Goal: Check status

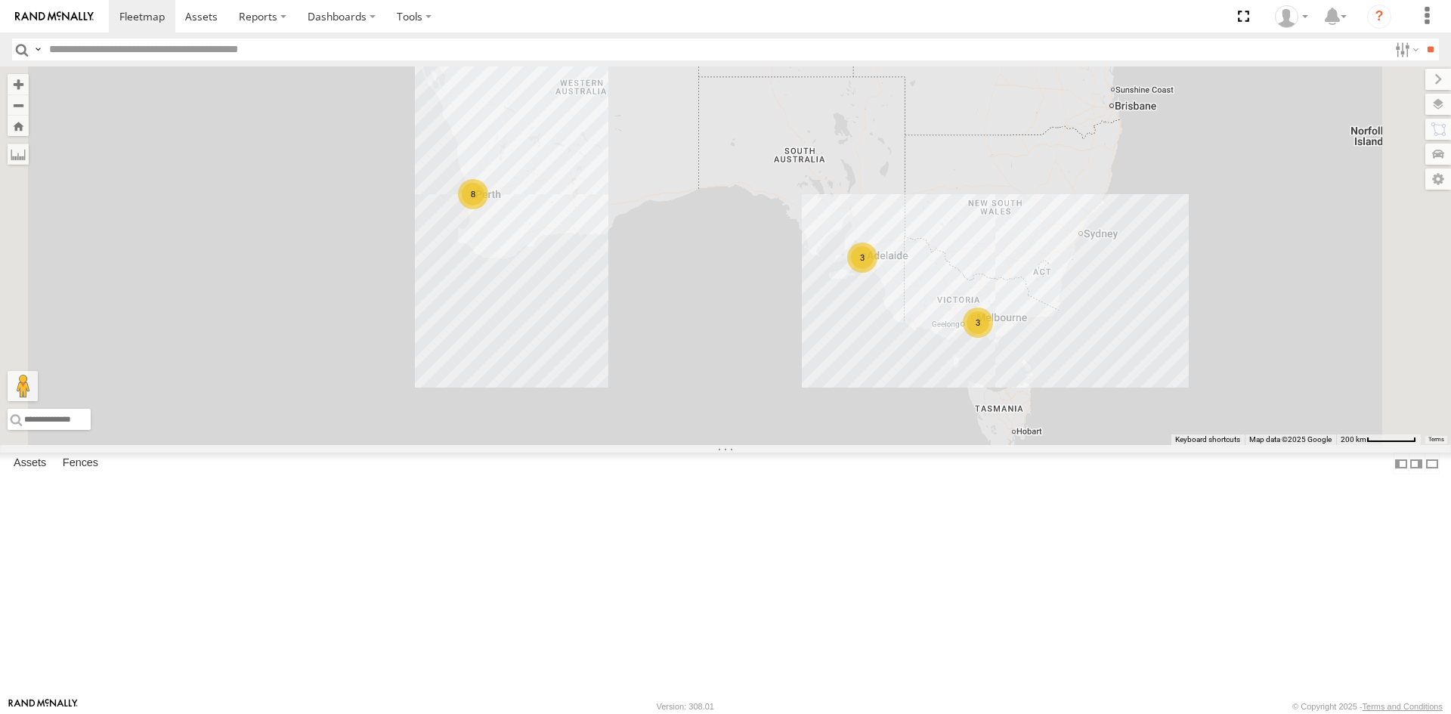
click at [0, 0] on div "Dario Tech 1INY100" at bounding box center [0, 0] width 0 height 0
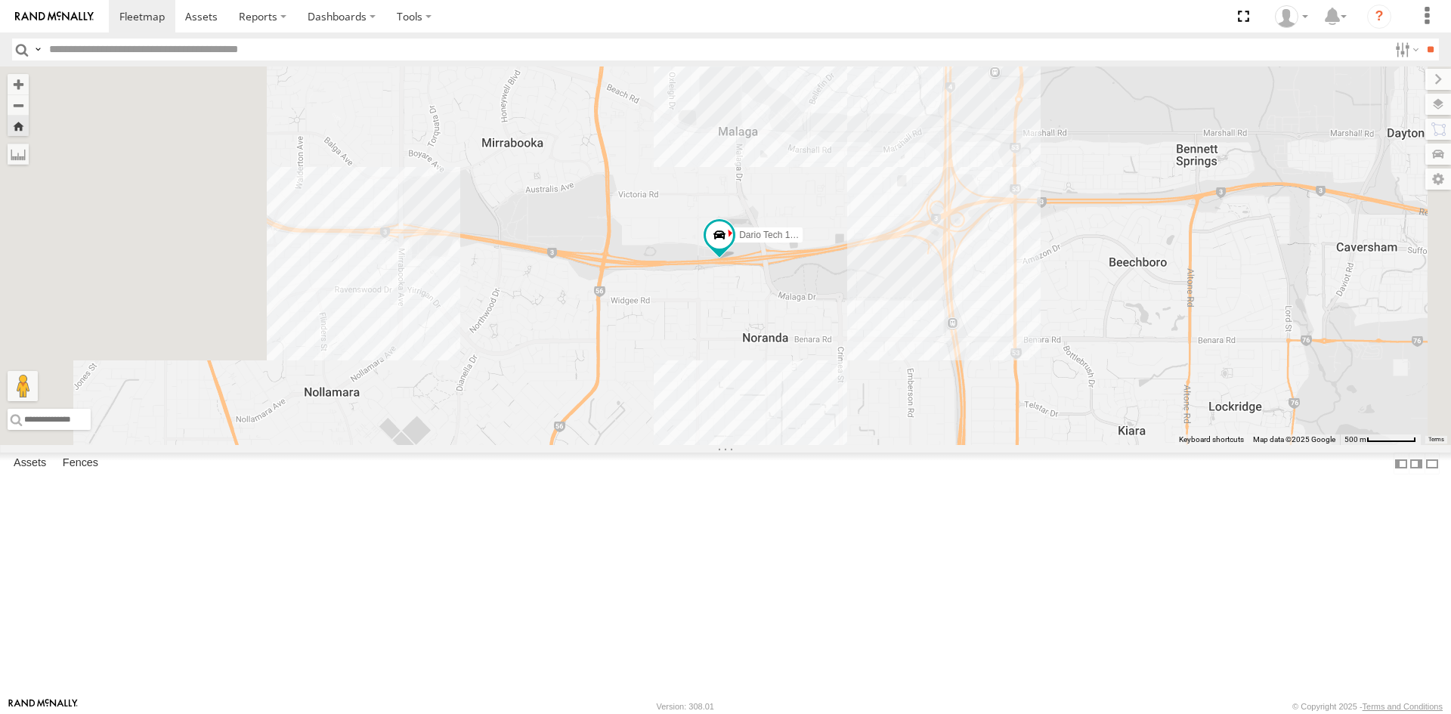
drag, startPoint x: 788, startPoint y: 484, endPoint x: 967, endPoint y: 472, distance: 180.3
click at [967, 445] on div "Dario Tech 1INY100" at bounding box center [725, 256] width 1451 height 379
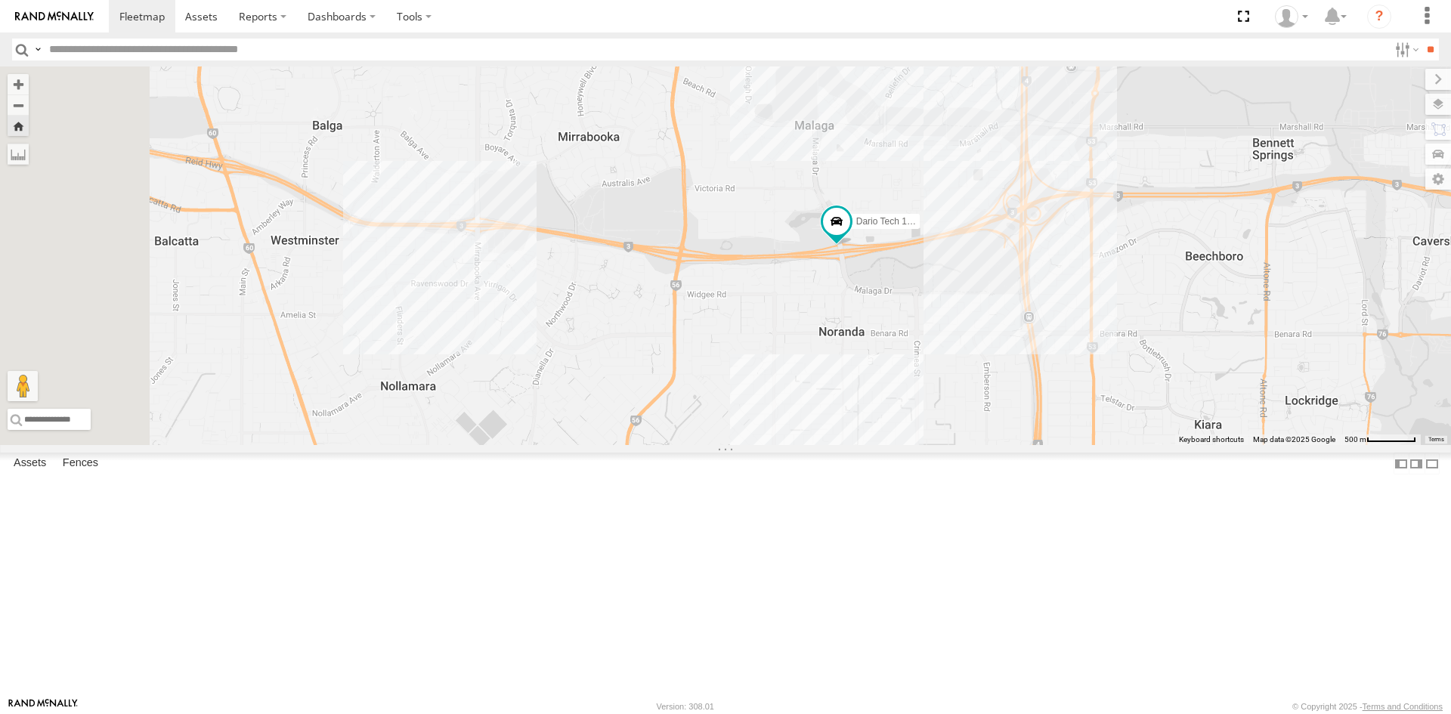
click at [0, 0] on span at bounding box center [0, 0] width 0 height 0
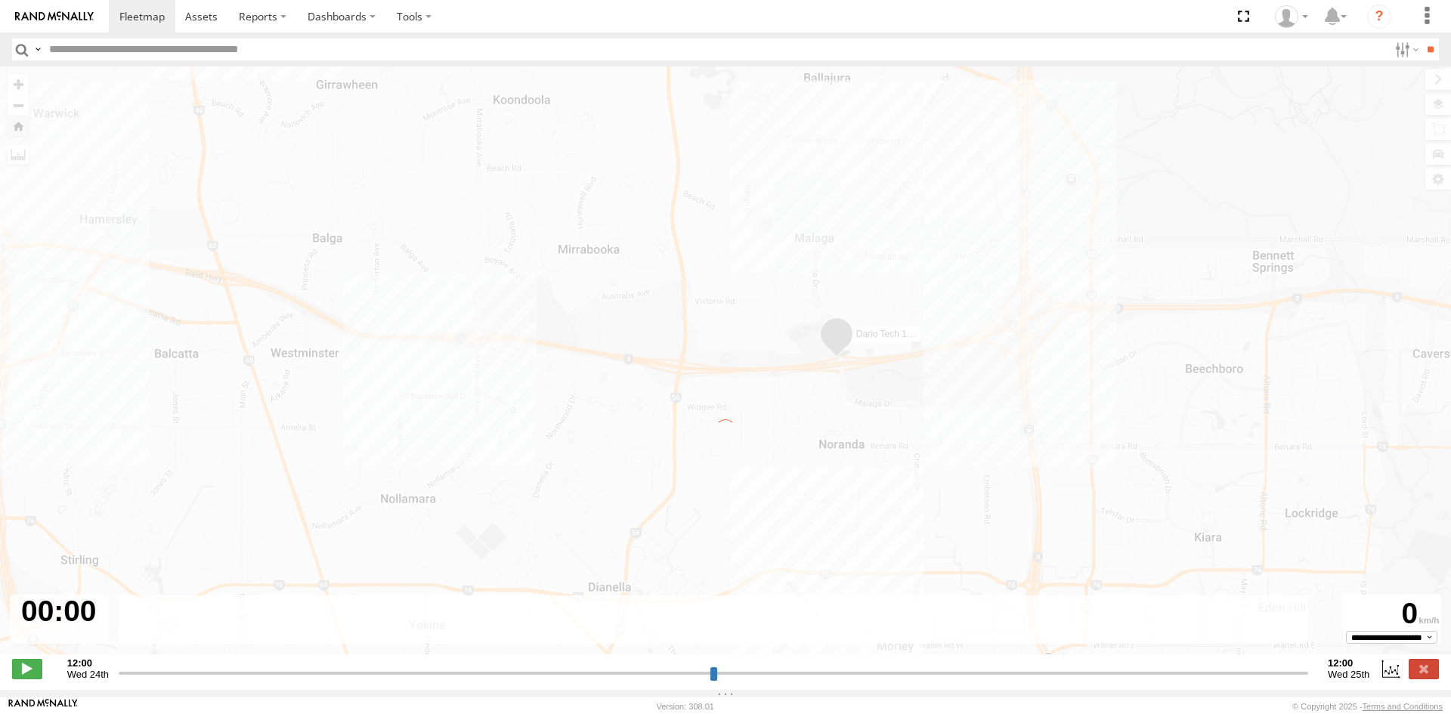
type input "**********"
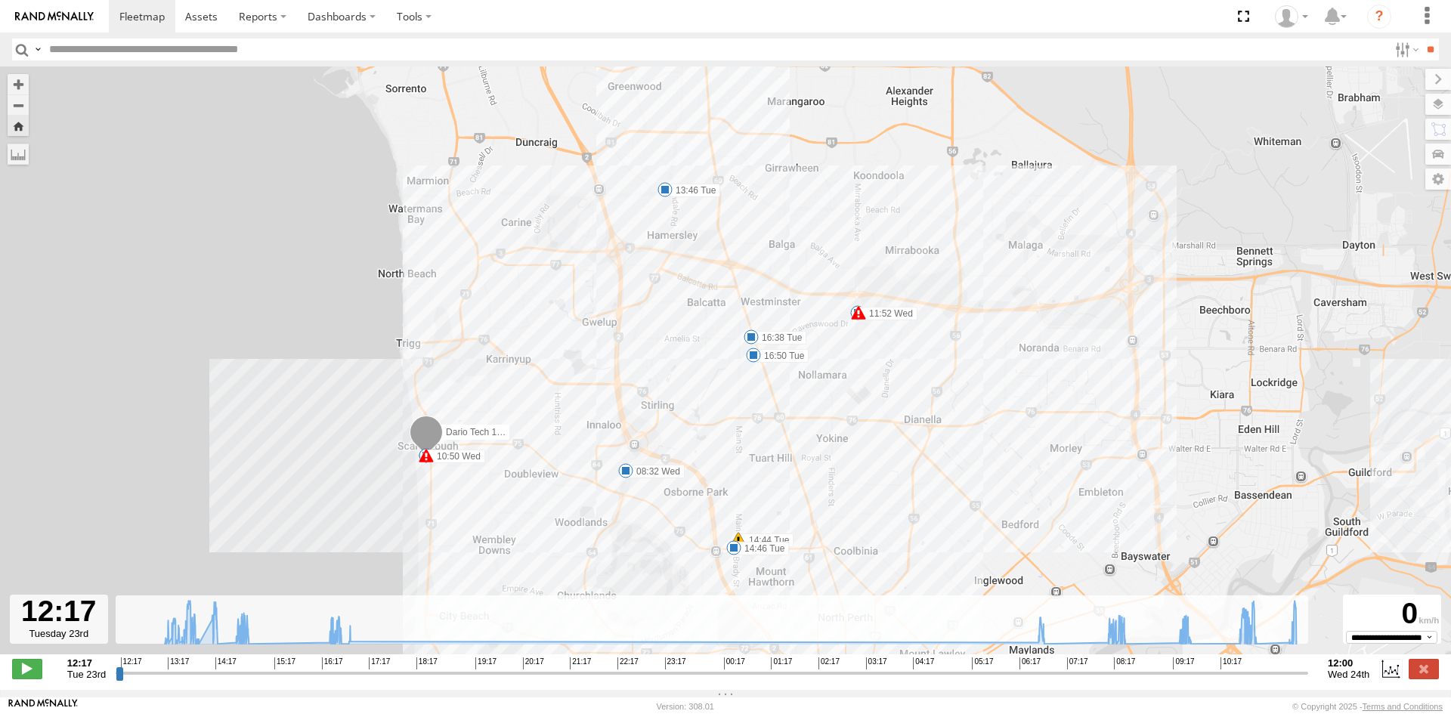
click at [54, 9] on link at bounding box center [54, 16] width 109 height 32
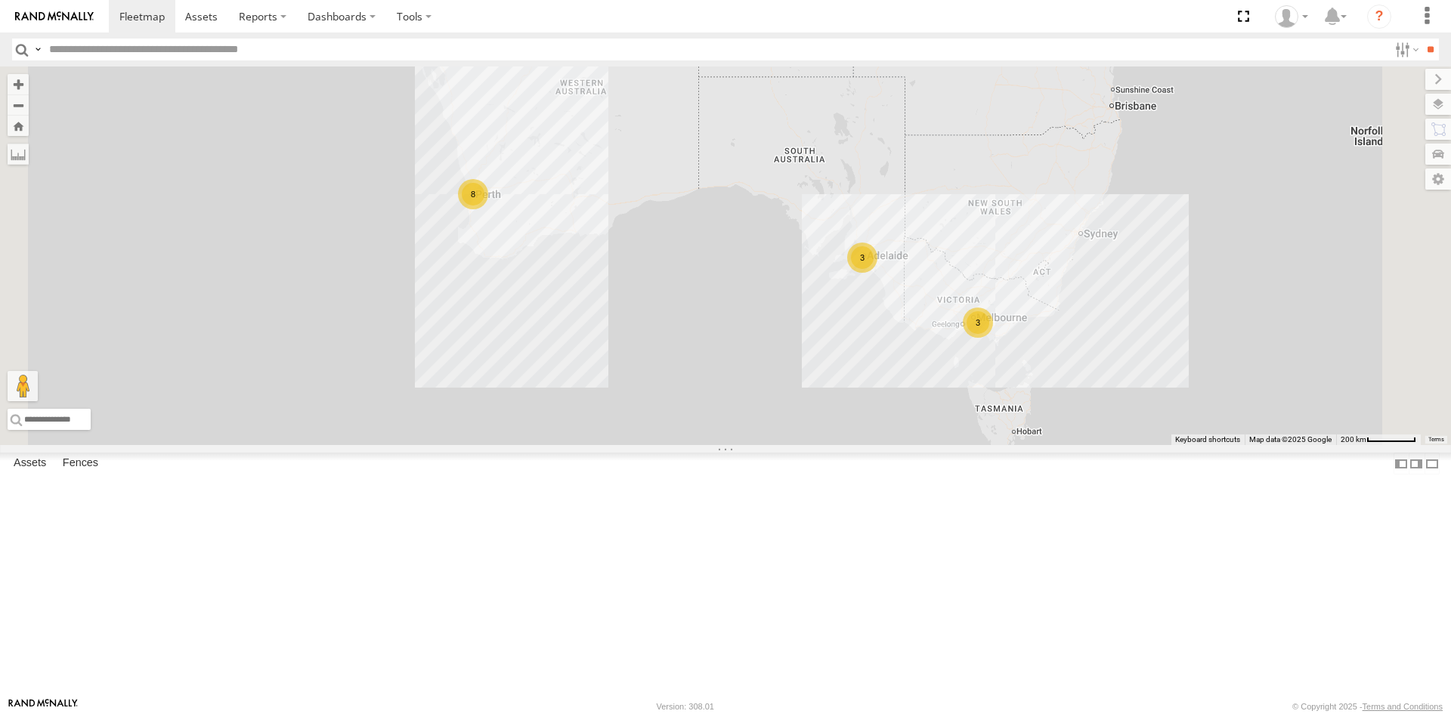
click at [0, 0] on link at bounding box center [0, 0] width 0 height 0
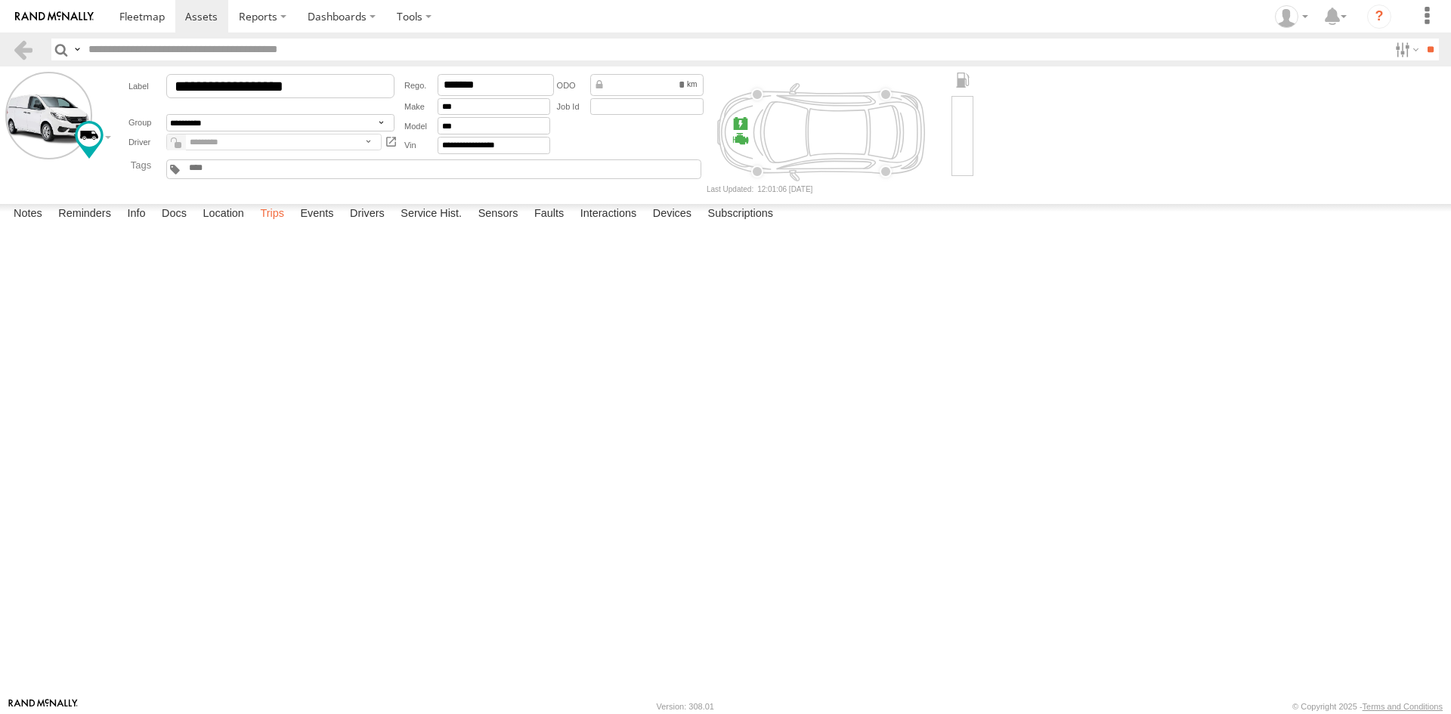
click at [284, 225] on label "Trips" at bounding box center [271, 214] width 39 height 21
click at [0, 0] on div "[PERSON_NAME][GEOGRAPHIC_DATA],[GEOGRAPHIC_DATA]" at bounding box center [0, 0] width 0 height 0
click at [0, 0] on label "×" at bounding box center [0, 0] width 0 height 0
